Goal: Transaction & Acquisition: Download file/media

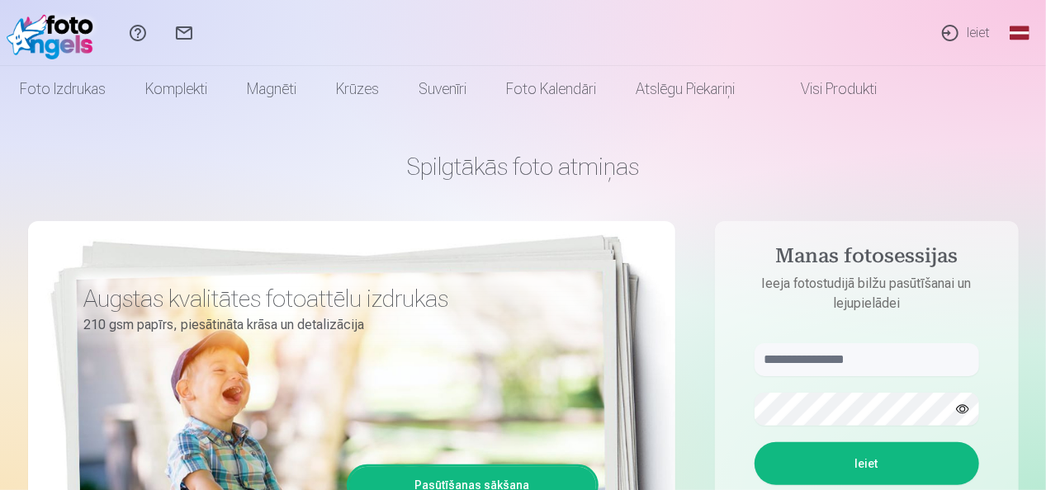
click at [978, 26] on link "Ieiet" at bounding box center [965, 33] width 76 height 66
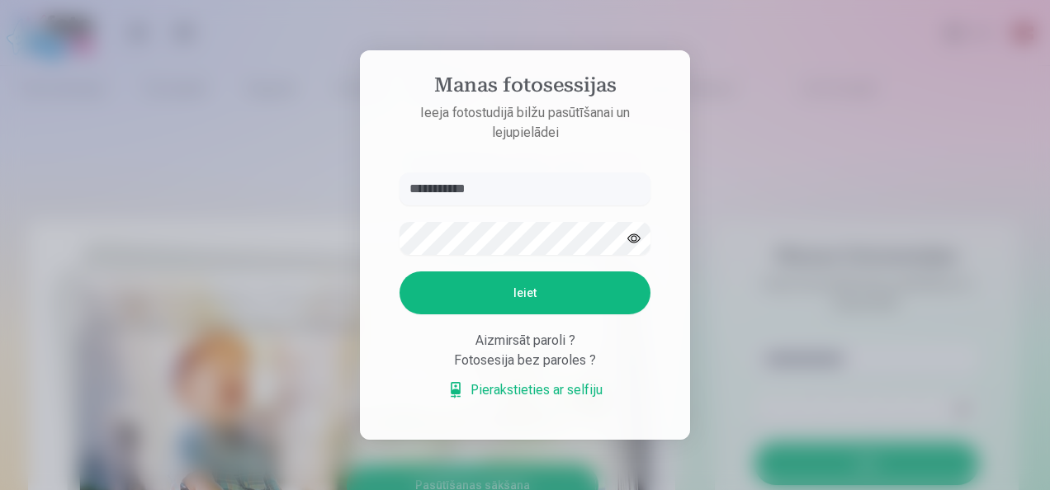
type input "**********"
click at [629, 237] on button "button" at bounding box center [633, 238] width 31 height 31
click at [517, 291] on button "Ieiet" at bounding box center [525, 293] width 251 height 43
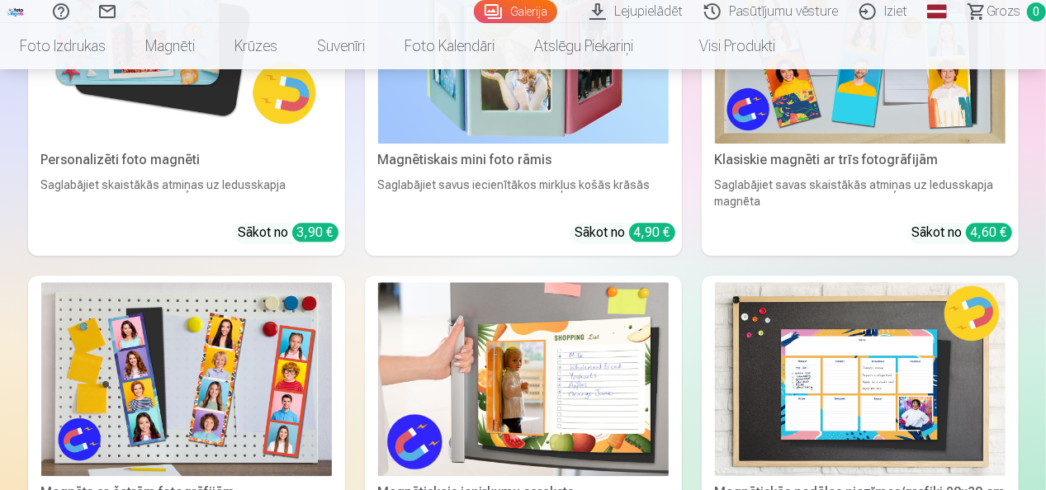
scroll to position [1758, 0]
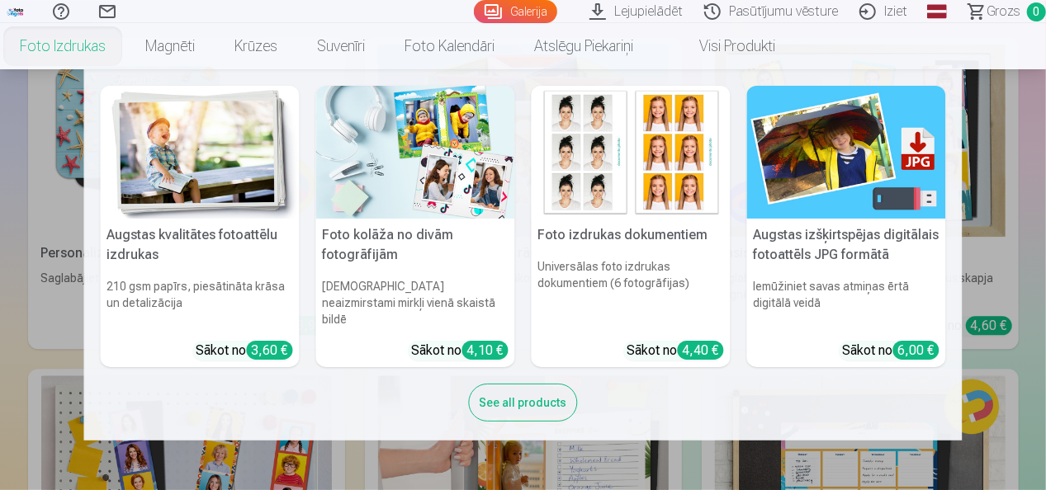
click at [41, 51] on link "Foto izdrukas" at bounding box center [62, 46] width 125 height 46
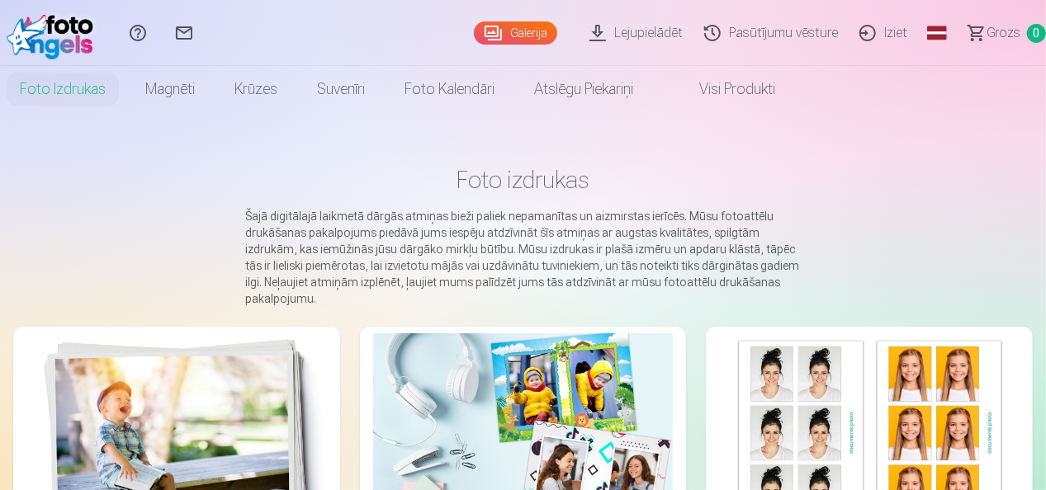
click at [28, 28] on img at bounding box center [54, 33] width 95 height 53
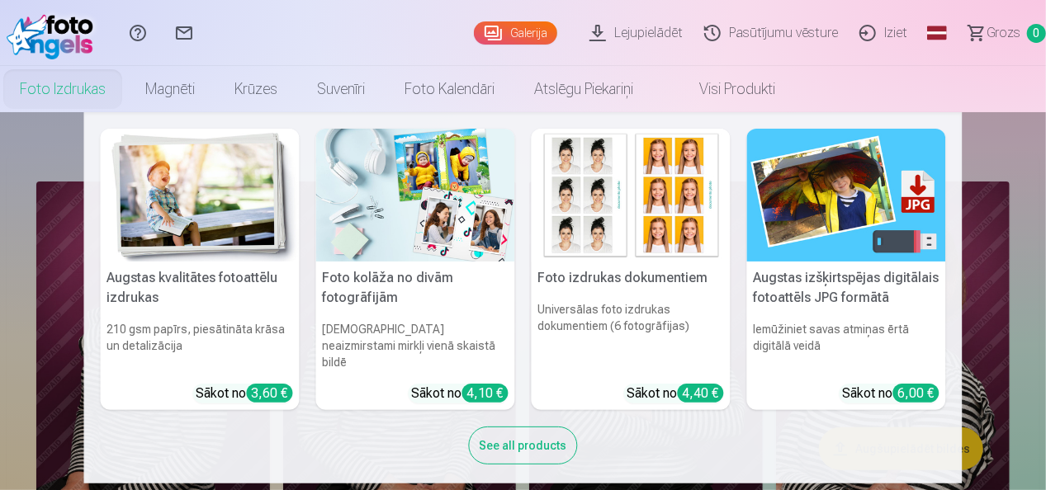
click at [73, 89] on link "Foto izdrukas" at bounding box center [62, 89] width 125 height 46
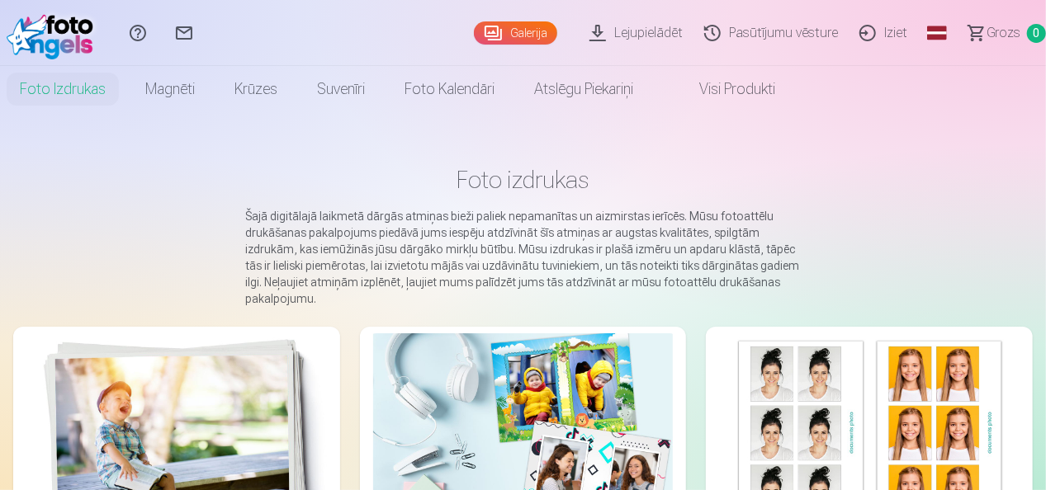
click at [28, 7] on img at bounding box center [54, 33] width 95 height 53
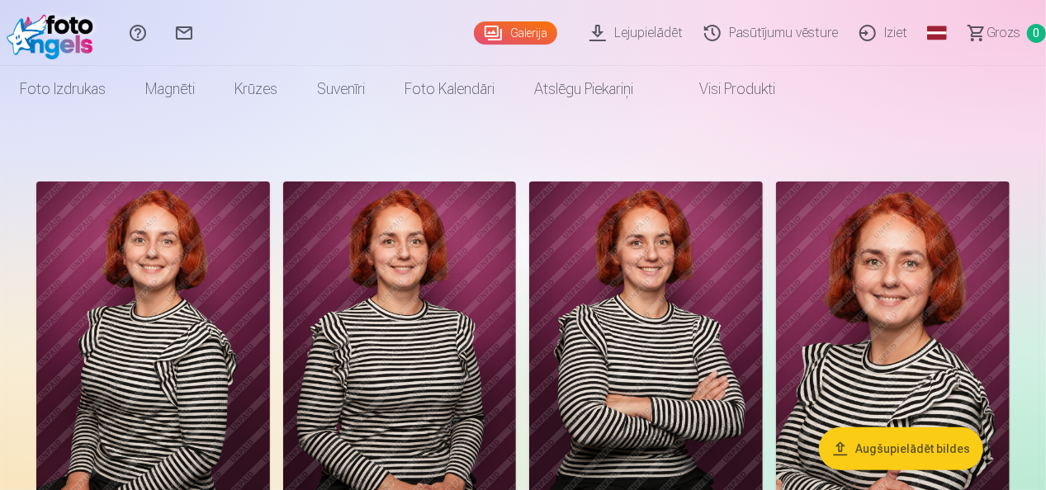
click at [59, 33] on img at bounding box center [54, 33] width 95 height 53
click at [53, 31] on img at bounding box center [54, 33] width 95 height 53
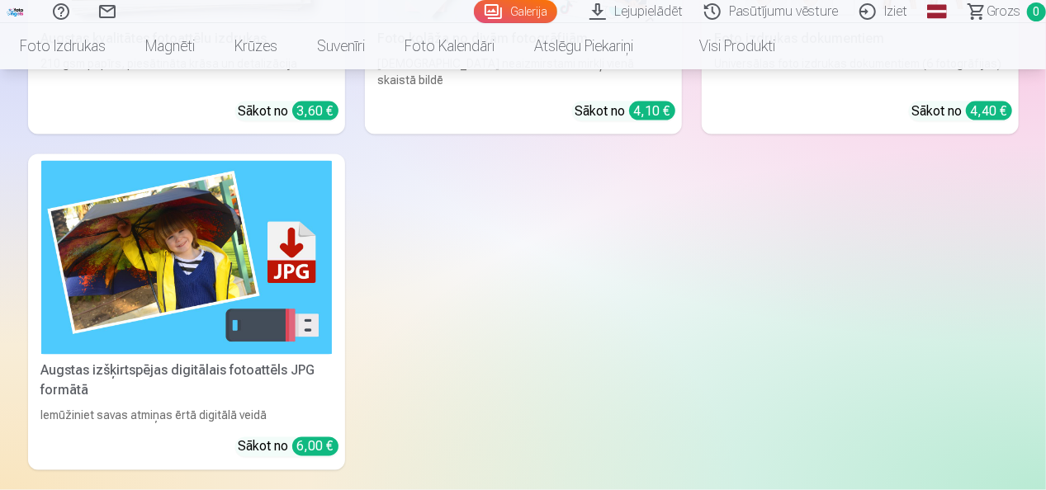
scroll to position [1250, 0]
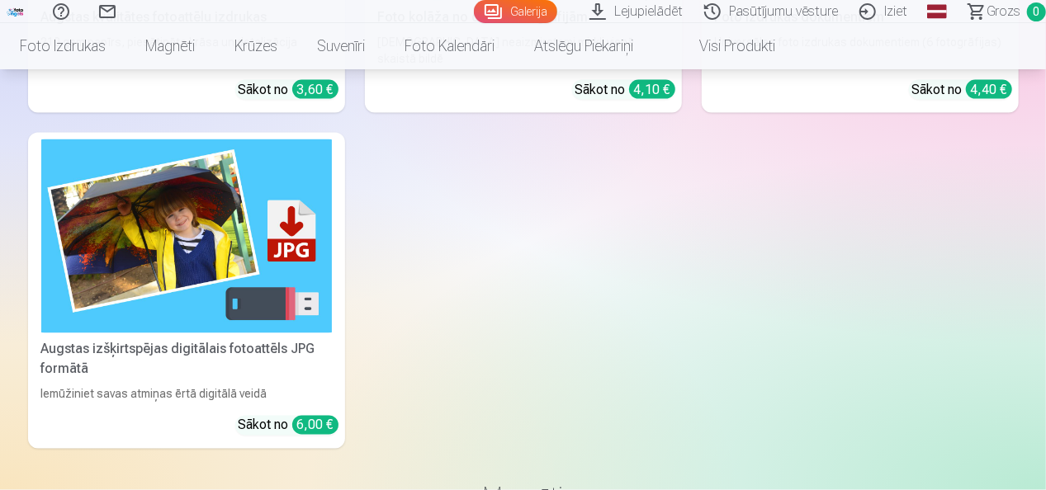
click at [201, 218] on img at bounding box center [186, 237] width 291 height 194
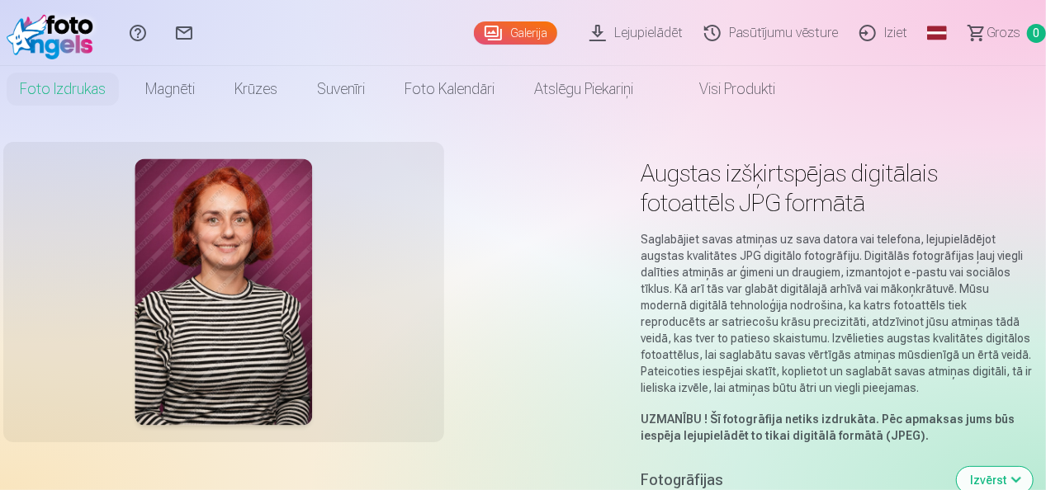
drag, startPoint x: 1045, startPoint y: 14, endPoint x: 1044, endPoint y: 71, distance: 57.0
click at [1044, 71] on header "Palīdzības centrs Sazinies ar mums Galerija Lejupielādēt Pasūtījumu vēsture Izi…" at bounding box center [523, 56] width 1046 height 112
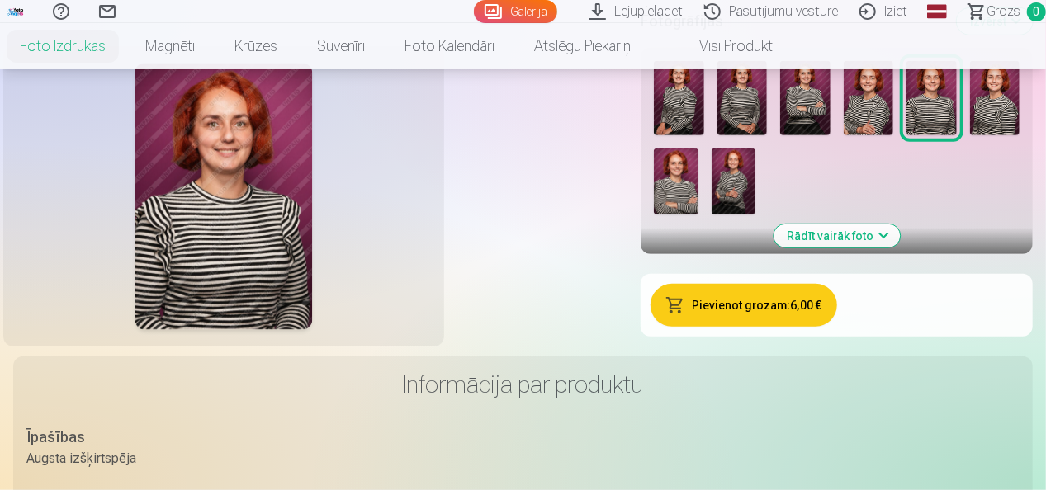
scroll to position [474, 0]
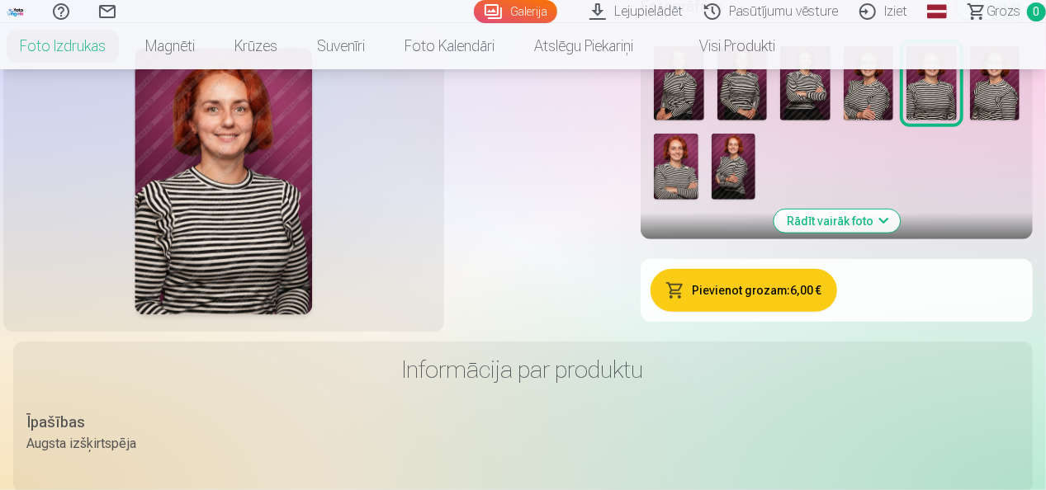
click at [660, 10] on link "Lejupielādēt" at bounding box center [638, 11] width 115 height 23
